Goal: Task Accomplishment & Management: Use online tool/utility

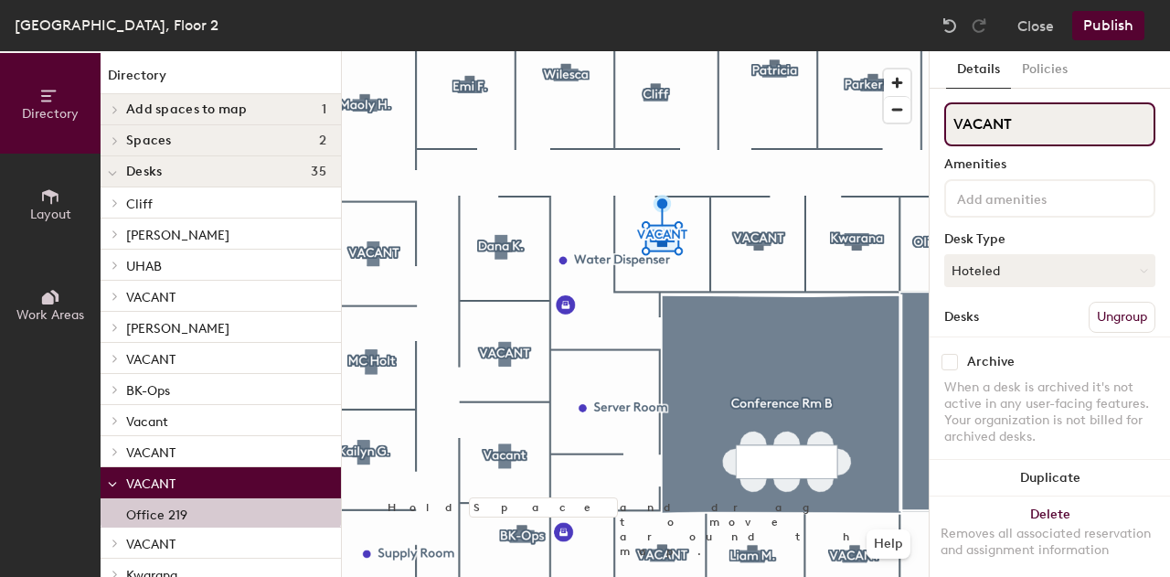
click at [1055, 126] on input "VACANT" at bounding box center [1049, 124] width 211 height 44
click at [1052, 125] on input "VACANT" at bounding box center [1049, 124] width 211 height 44
click at [1038, 129] on input "[PERSON_NAME]" at bounding box center [1049, 124] width 211 height 44
drag, startPoint x: 1020, startPoint y: 127, endPoint x: 942, endPoint y: 131, distance: 77.8
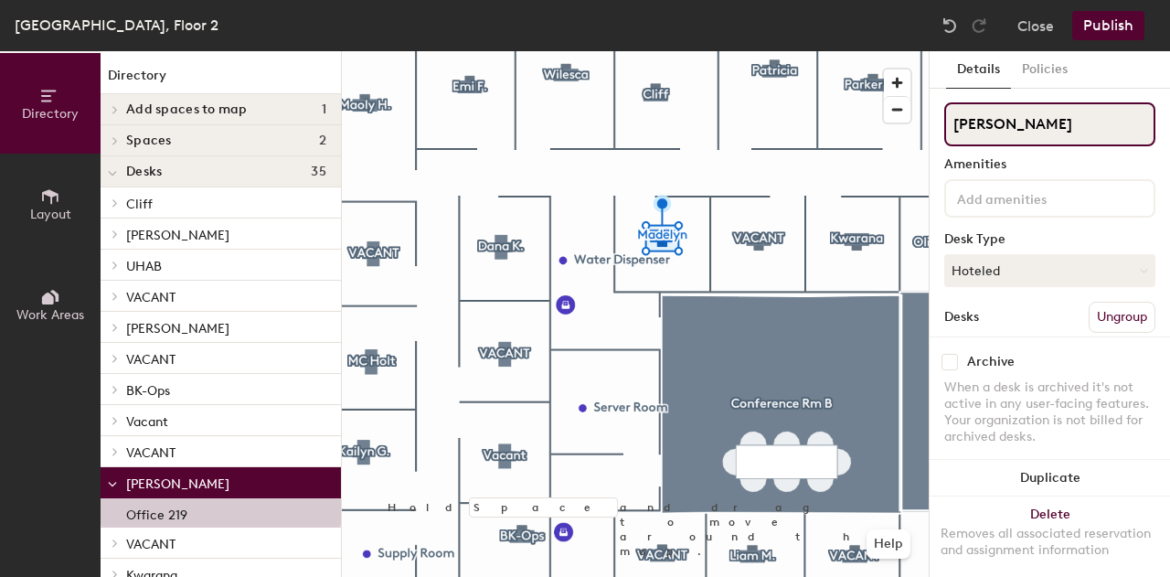
click at [942, 131] on div "Details Policies [PERSON_NAME] Amenities Desk Type Hoteled Desks Ungroup Name O…" at bounding box center [1050, 314] width 240 height 526
paste input "[PERSON_NAME]"
drag, startPoint x: 1078, startPoint y: 100, endPoint x: 1049, endPoint y: 73, distance: 38.8
click at [1049, 73] on div "Details Policies [PERSON_NAME] Amenities Desk Type Hoteled Desks Ungroup Name O…" at bounding box center [1050, 314] width 240 height 526
click at [1088, 129] on input "[PERSON_NAME]" at bounding box center [1049, 124] width 211 height 44
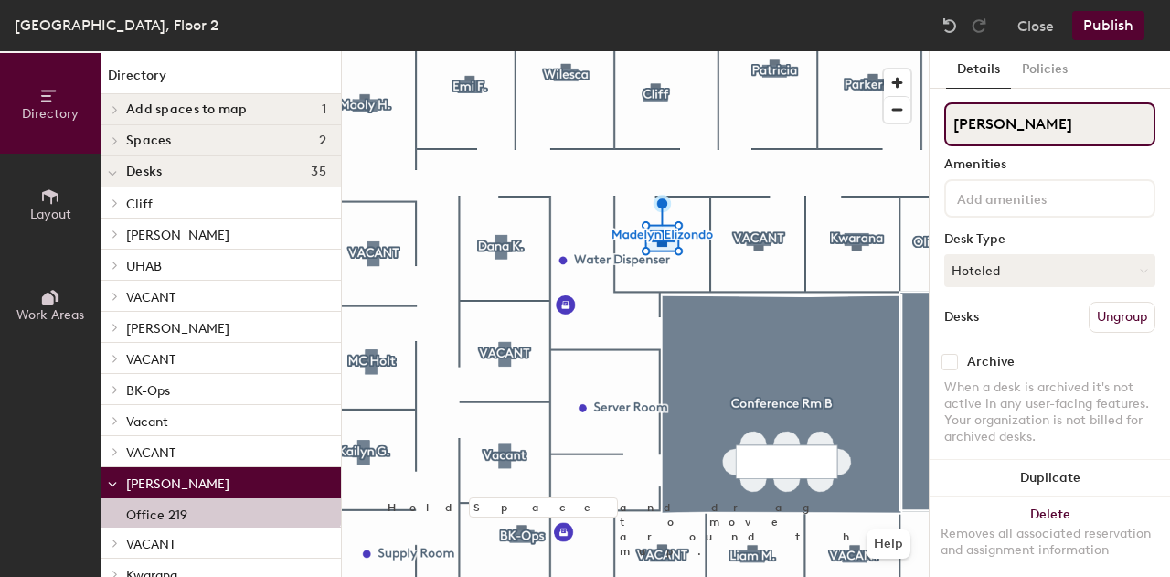
drag, startPoint x: 1088, startPoint y: 129, endPoint x: 1021, endPoint y: 137, distance: 67.2
click at [1021, 137] on input "[PERSON_NAME]" at bounding box center [1049, 124] width 211 height 44
type input "[PERSON_NAME]"
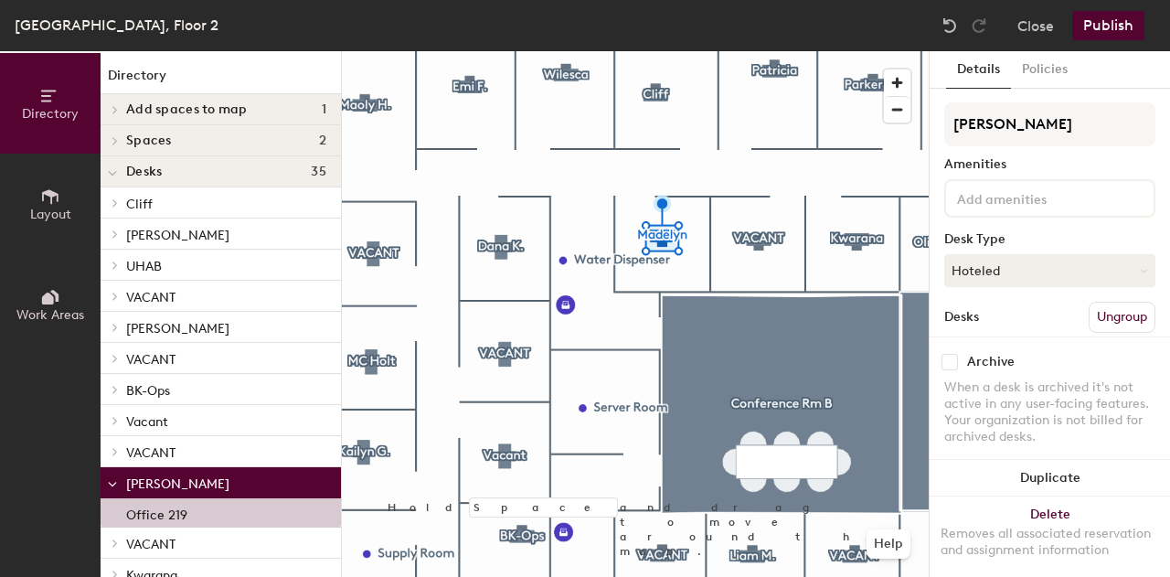
click at [1046, 161] on div "Amenities" at bounding box center [1049, 164] width 211 height 15
click at [1108, 19] on button "Publish" at bounding box center [1108, 25] width 72 height 29
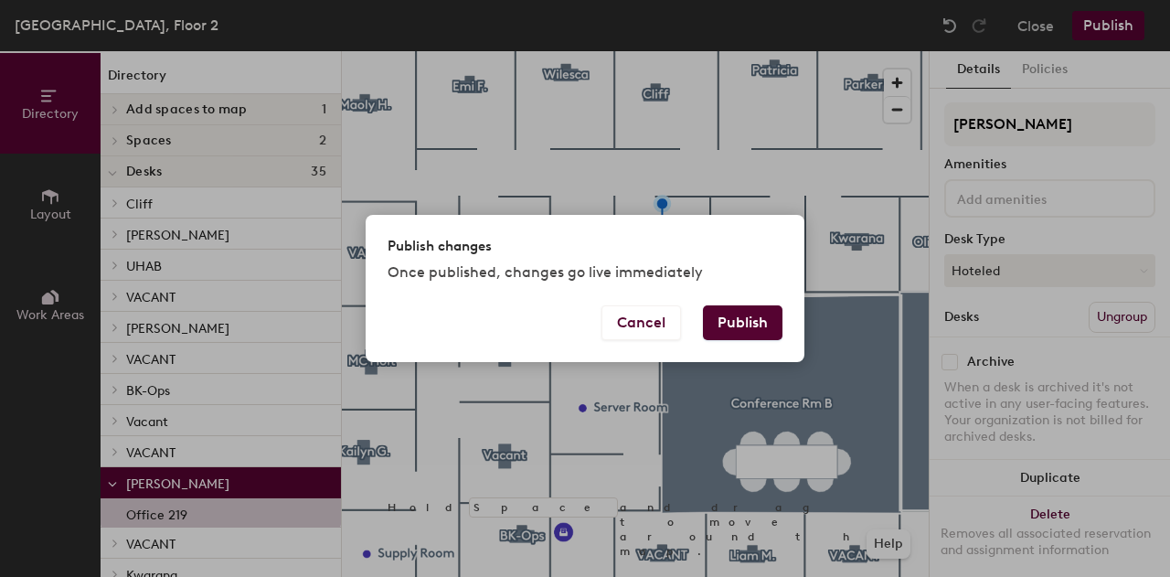
click at [761, 325] on button "Publish" at bounding box center [743, 322] width 80 height 35
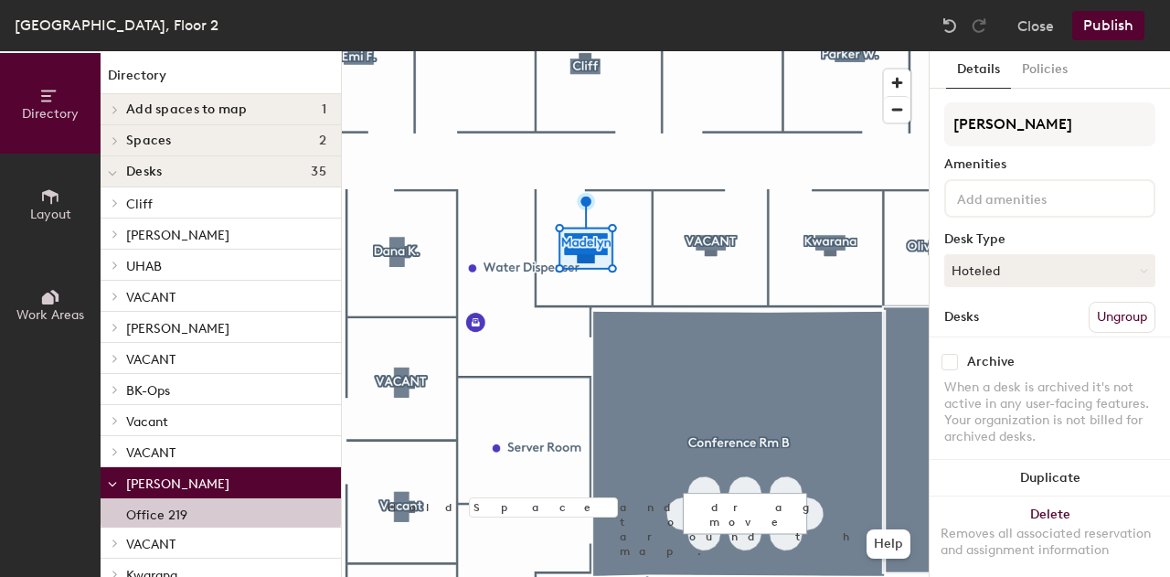
click at [1115, 19] on button "Publish" at bounding box center [1108, 25] width 72 height 29
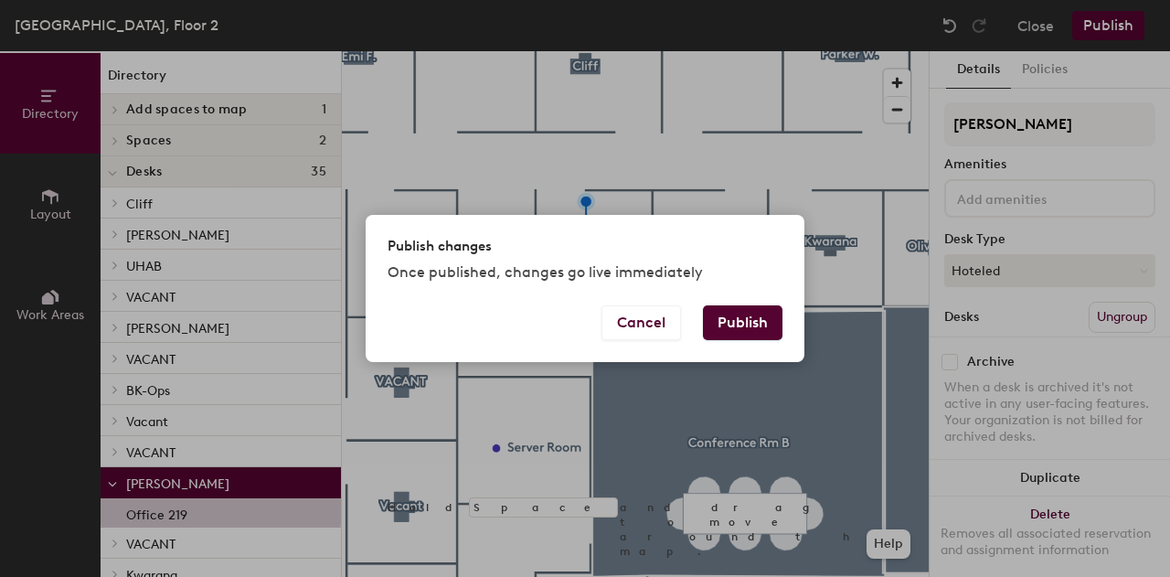
click at [720, 310] on button "Publish" at bounding box center [743, 322] width 80 height 35
